Goal: Find specific page/section: Find specific page/section

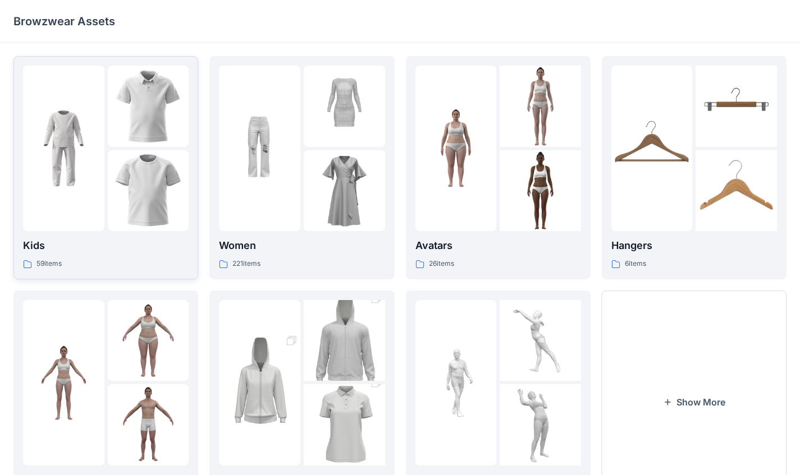
click at [47, 263] on p "59 items" at bounding box center [48, 264] width 25 height 12
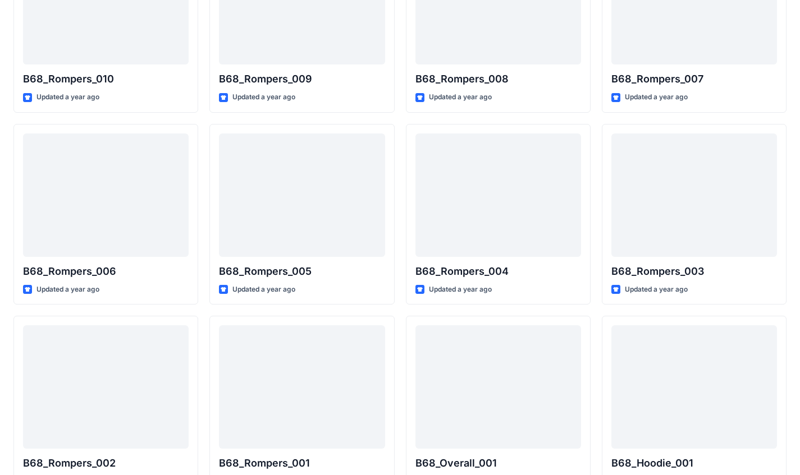
scroll to position [1280, 0]
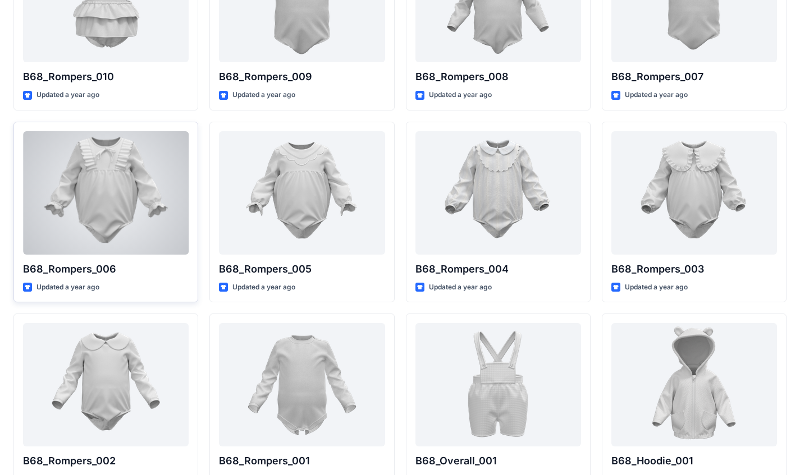
click at [158, 196] on div at bounding box center [106, 192] width 166 height 123
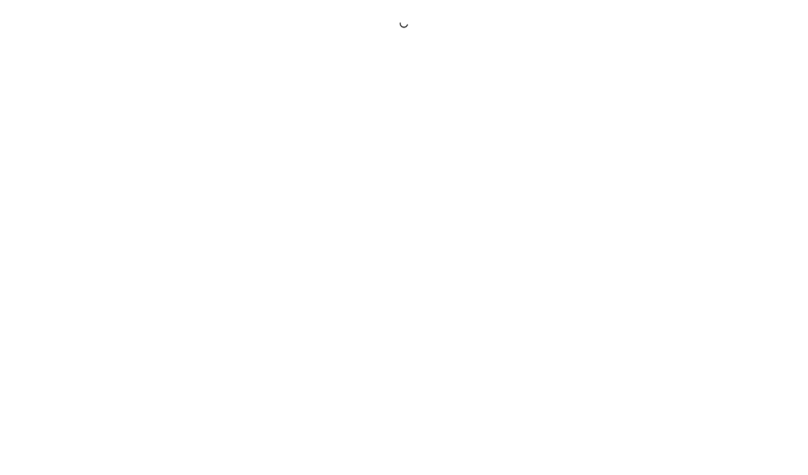
click at [158, 196] on div at bounding box center [404, 237] width 808 height 475
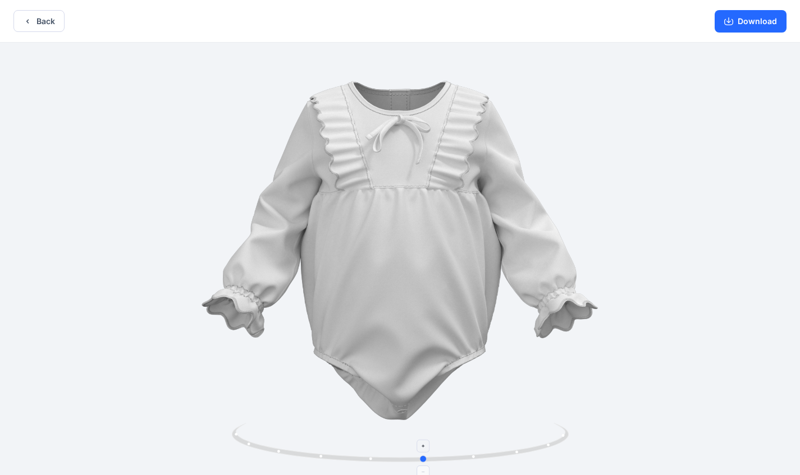
drag, startPoint x: 403, startPoint y: 464, endPoint x: 428, endPoint y: 444, distance: 30.8
click at [428, 444] on icon at bounding box center [402, 444] width 340 height 42
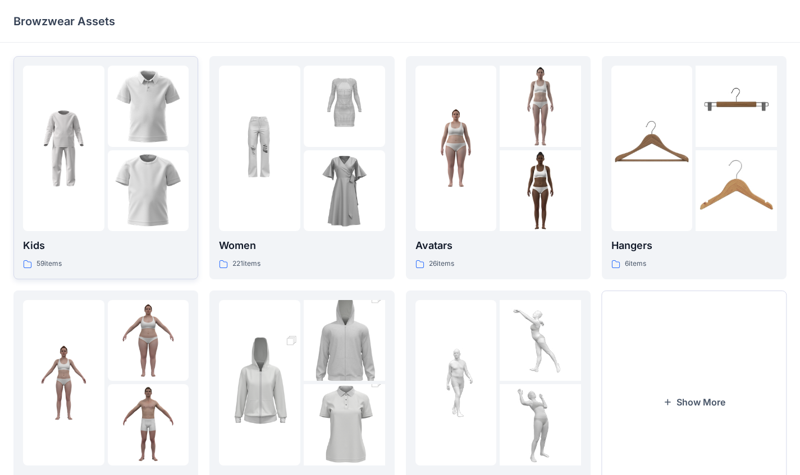
click at [90, 249] on p "Kids" at bounding box center [106, 246] width 166 height 16
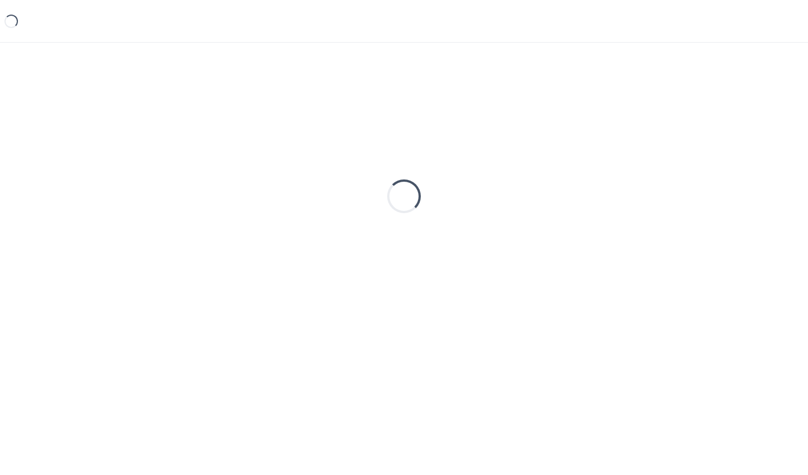
click at [91, 248] on div "Loading..." at bounding box center [403, 196] width 781 height 281
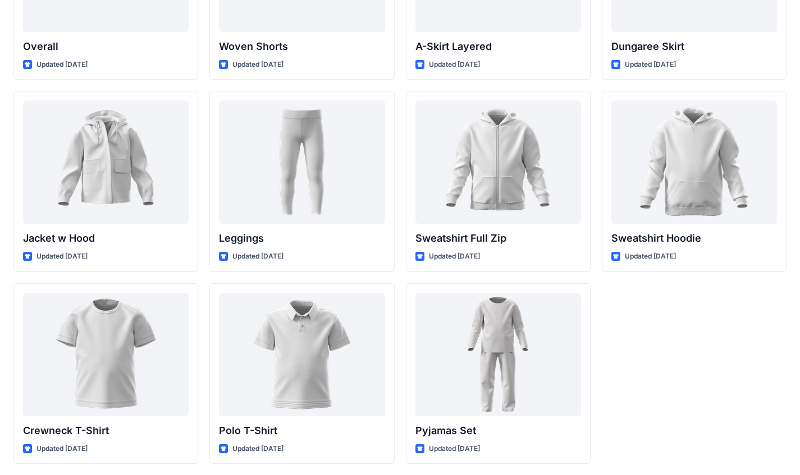
scroll to position [2466, 0]
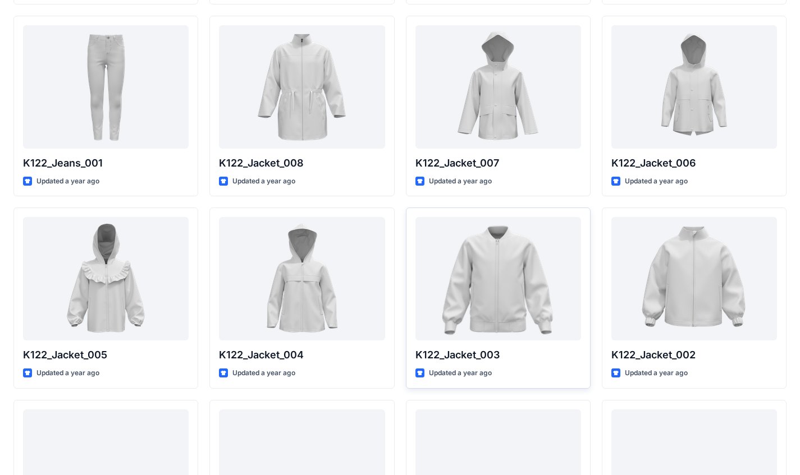
scroll to position [265, 0]
